Goal: Information Seeking & Learning: Learn about a topic

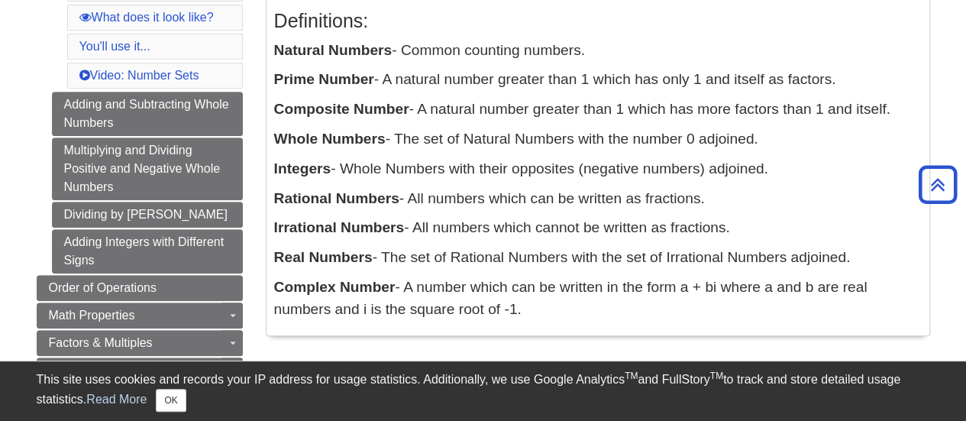
scroll to position [327, 0]
drag, startPoint x: 274, startPoint y: 51, endPoint x: 395, endPoint y: 50, distance: 120.7
click at [395, 50] on p "Natural Numbers - Common counting numbers." at bounding box center [598, 50] width 648 height 22
drag, startPoint x: 276, startPoint y: 135, endPoint x: 386, endPoint y: 137, distance: 110.0
click at [386, 137] on p "Whole Numbers - The set of Natural Numbers with the number 0 adjoined." at bounding box center [598, 139] width 648 height 22
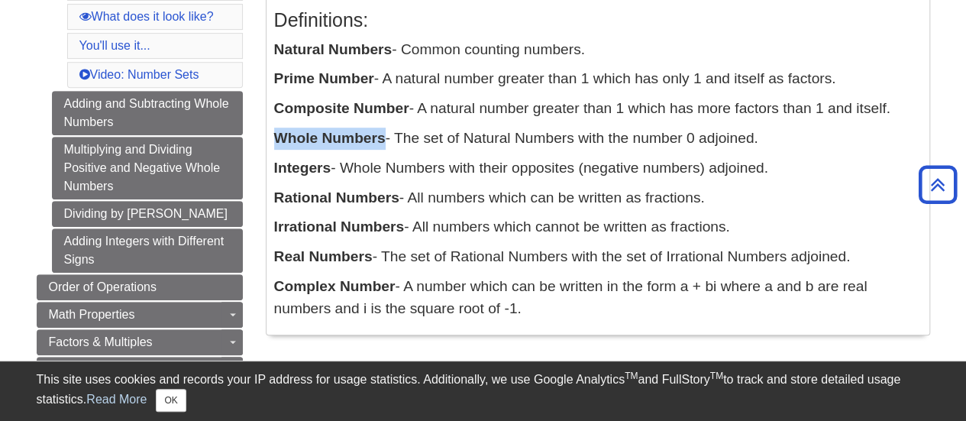
copy b "Whole Numbers"
click at [306, 168] on b "Integers" at bounding box center [302, 168] width 57 height 16
copy p "Integers"
click at [299, 198] on b "Rational Numbers" at bounding box center [336, 197] width 125 height 16
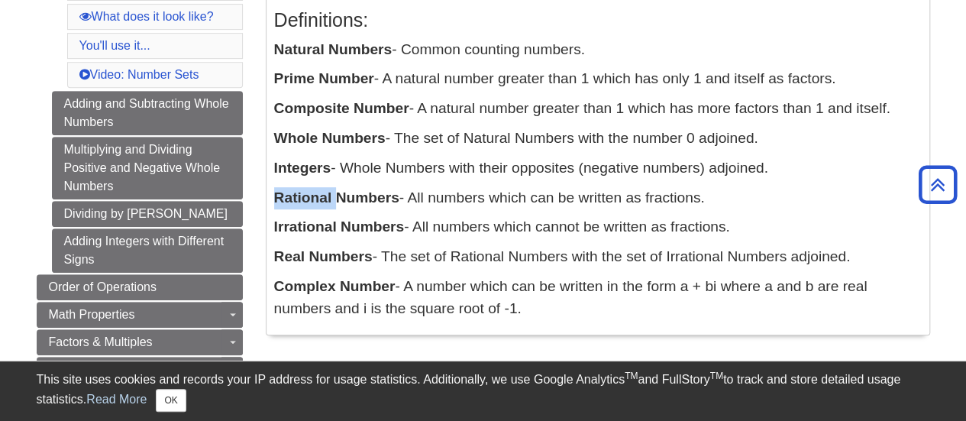
click at [299, 198] on b "Rational Numbers" at bounding box center [336, 197] width 125 height 16
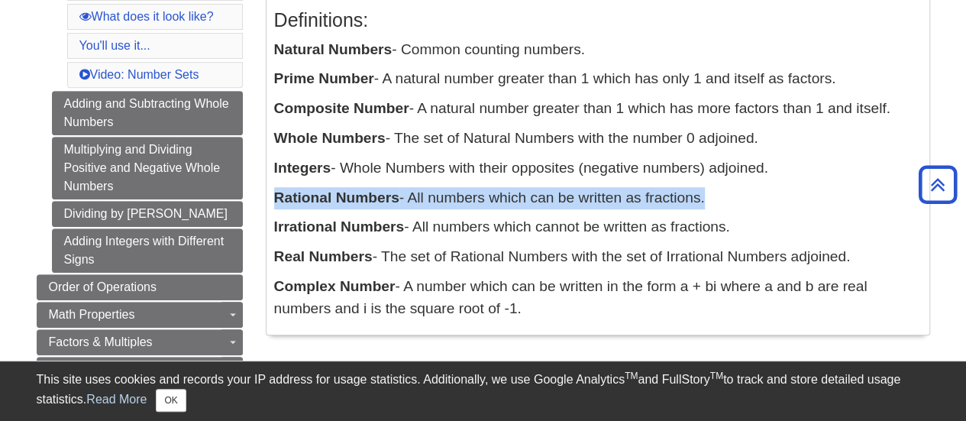
click at [299, 198] on b "Rational Numbers" at bounding box center [336, 197] width 125 height 16
click at [295, 198] on b "Rational Numbers" at bounding box center [336, 197] width 125 height 16
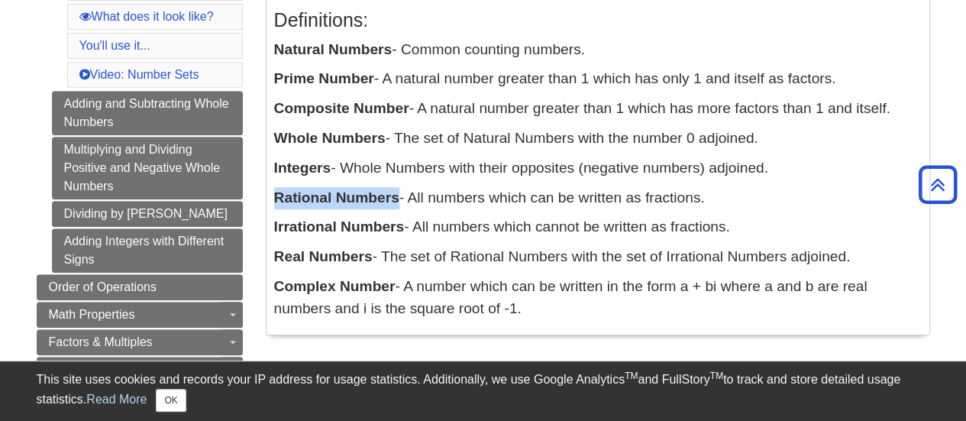
drag, startPoint x: 274, startPoint y: 198, endPoint x: 398, endPoint y: 192, distance: 123.9
click at [398, 192] on b "Rational Numbers" at bounding box center [336, 197] width 125 height 16
copy b "Rational Numbers"
